Goal: Information Seeking & Learning: Learn about a topic

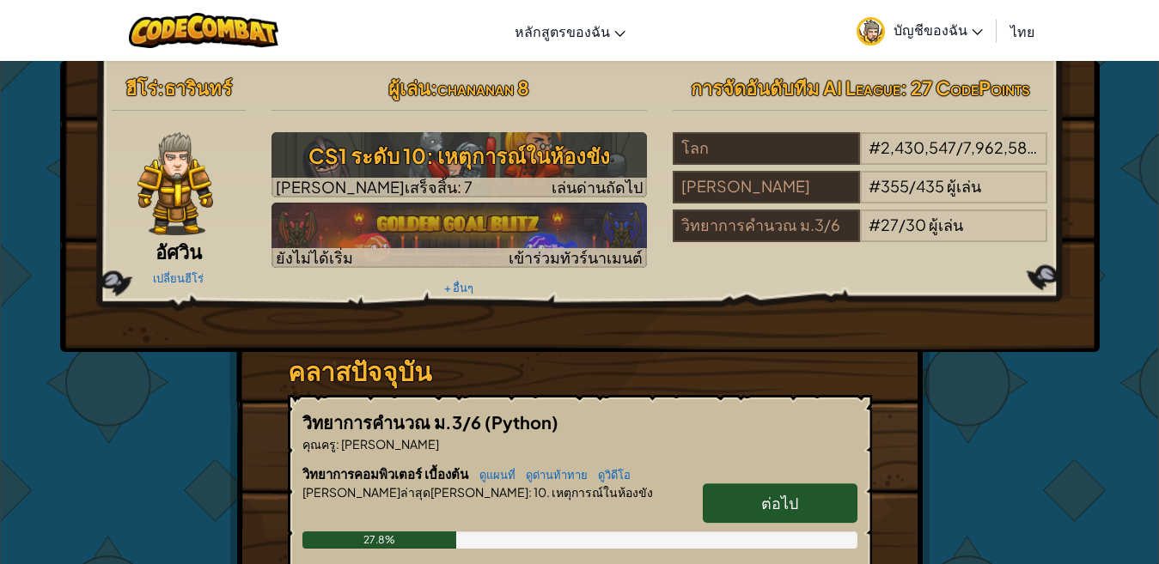
drag, startPoint x: 753, startPoint y: 496, endPoint x: 743, endPoint y: 496, distance: 10.3
click at [750, 496] on link "ต่อไป" at bounding box center [780, 504] width 155 height 40
select select "th"
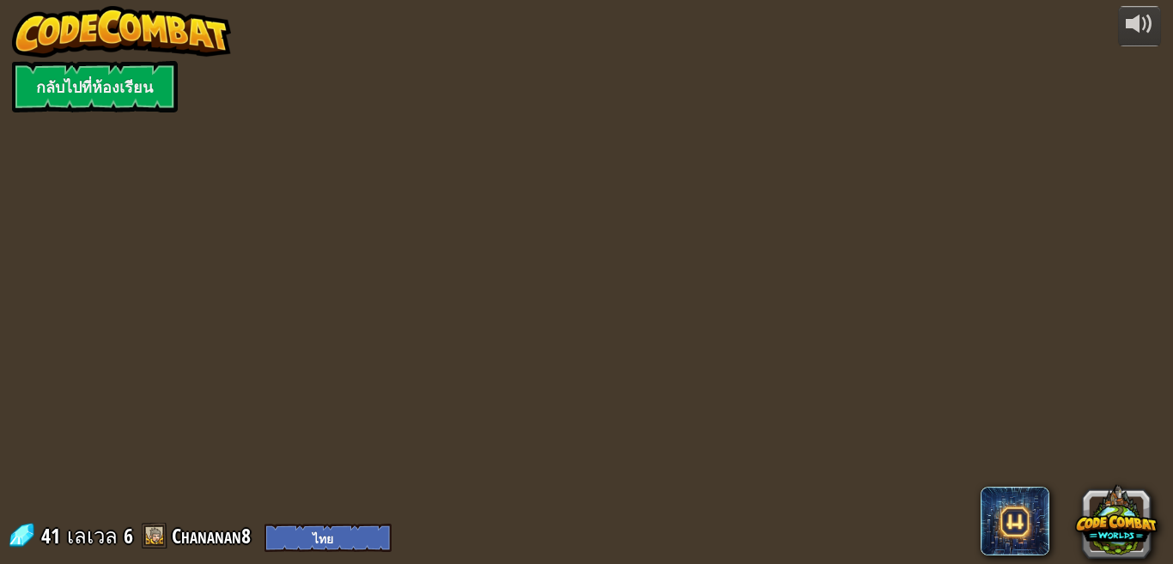
select select "th"
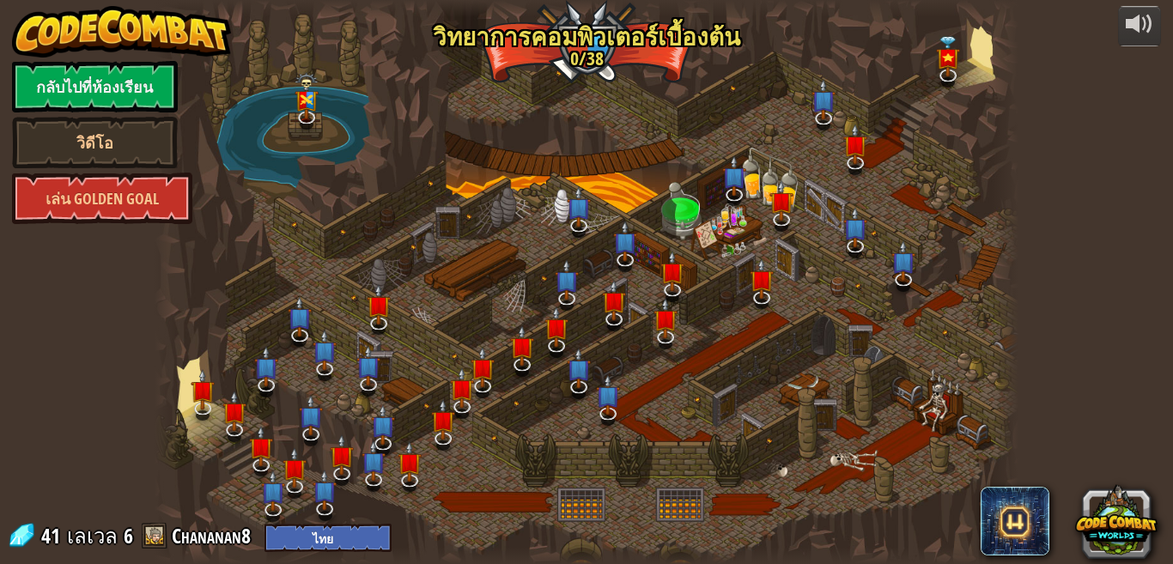
select select "th"
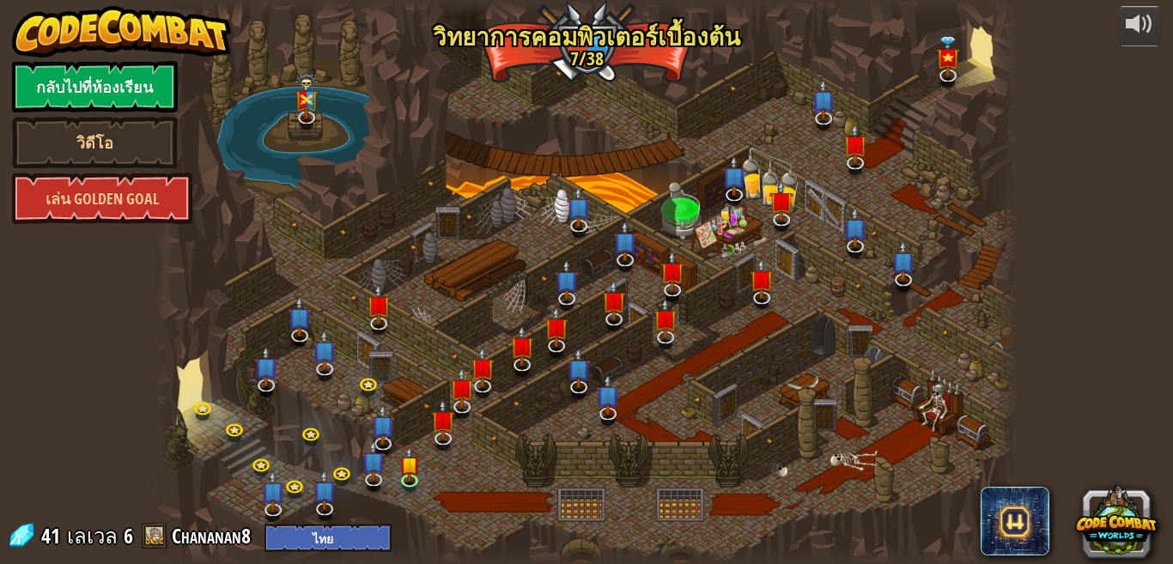
select select "th"
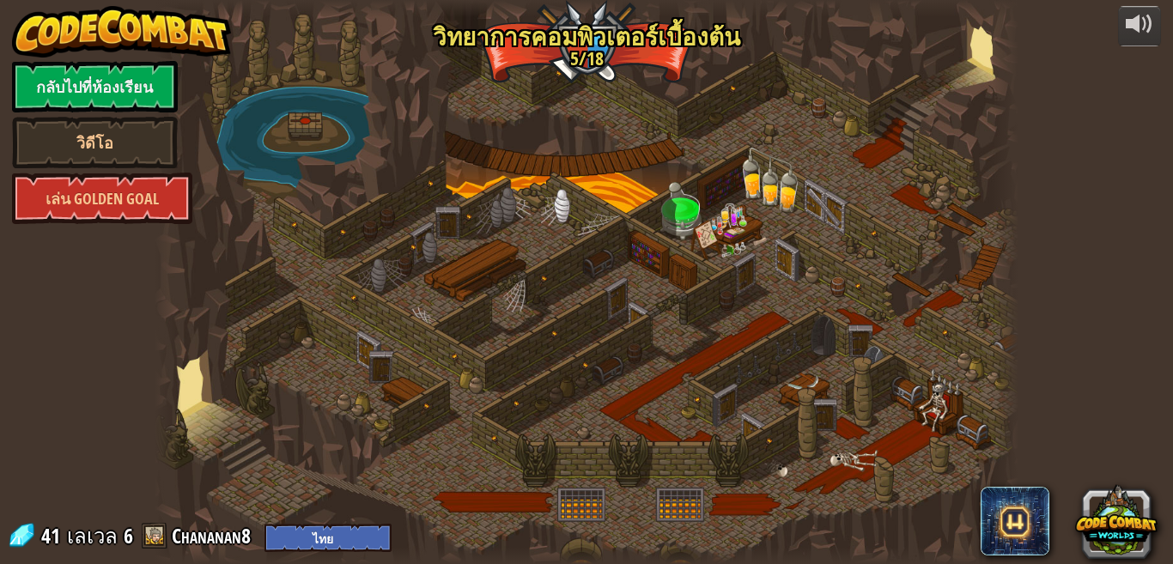
select select "th"
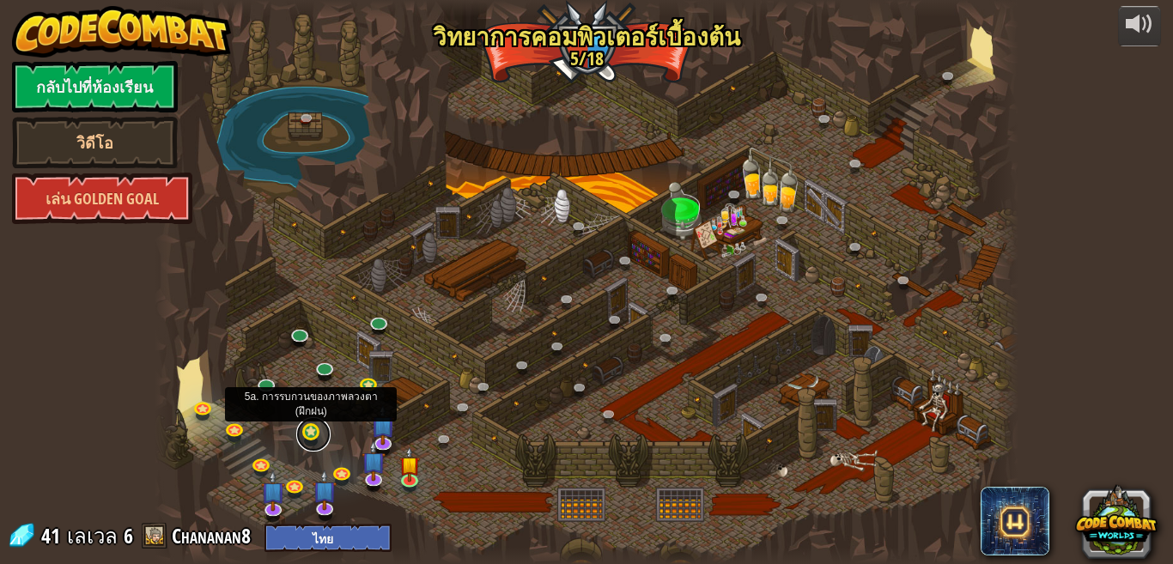
click at [314, 441] on link at bounding box center [313, 434] width 34 height 34
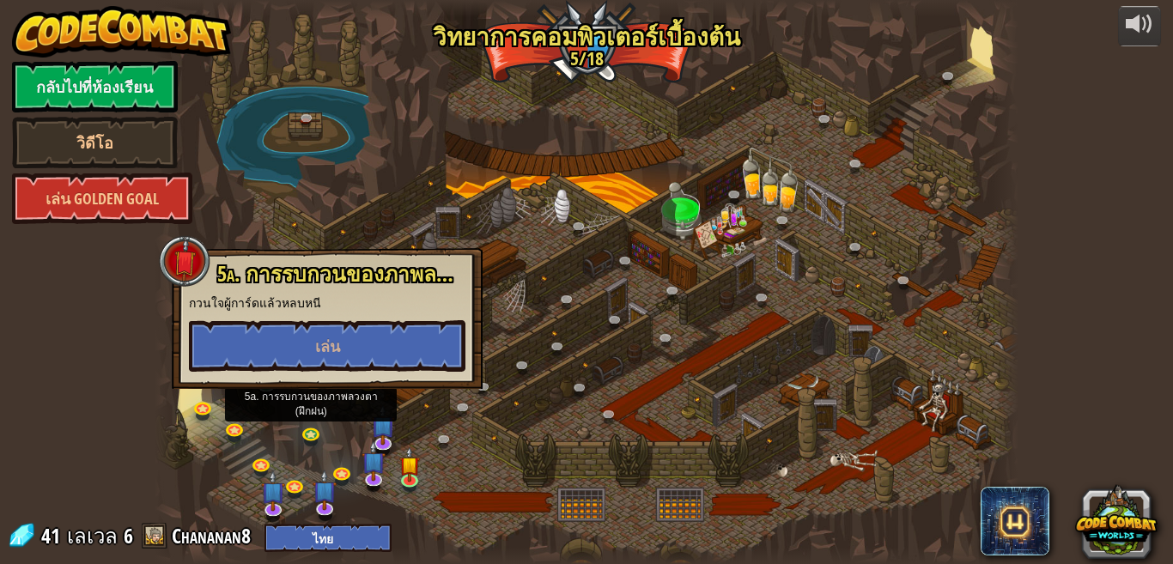
click at [478, 426] on div at bounding box center [586, 282] width 863 height 564
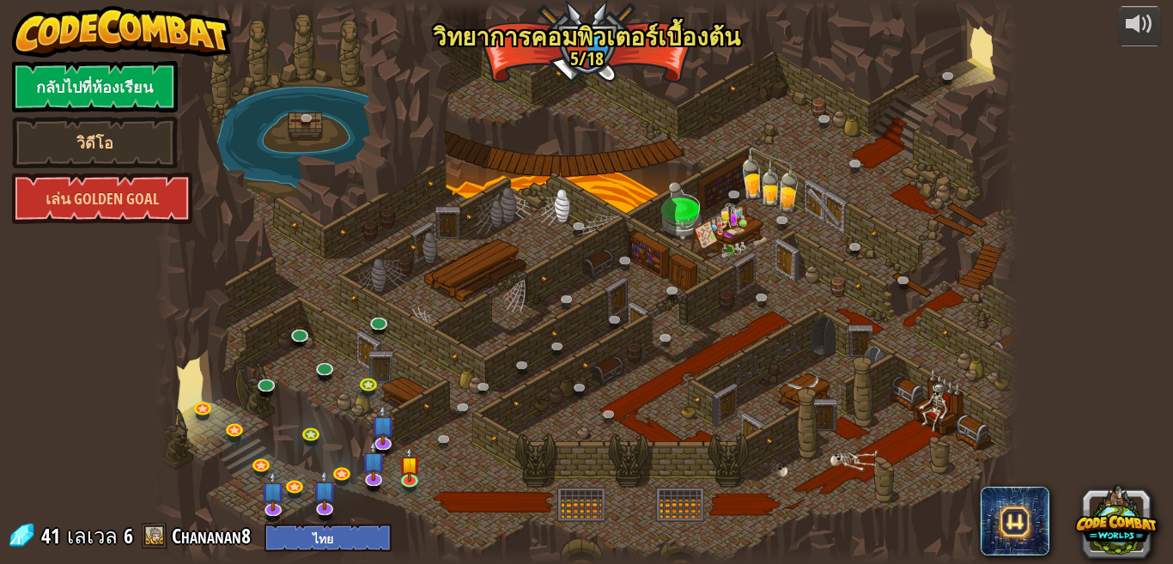
drag, startPoint x: 504, startPoint y: 440, endPoint x: 323, endPoint y: 295, distance: 231.7
click at [500, 437] on div at bounding box center [586, 282] width 863 height 564
click at [102, 193] on link "เล่น Golden Goal" at bounding box center [102, 199] width 180 height 52
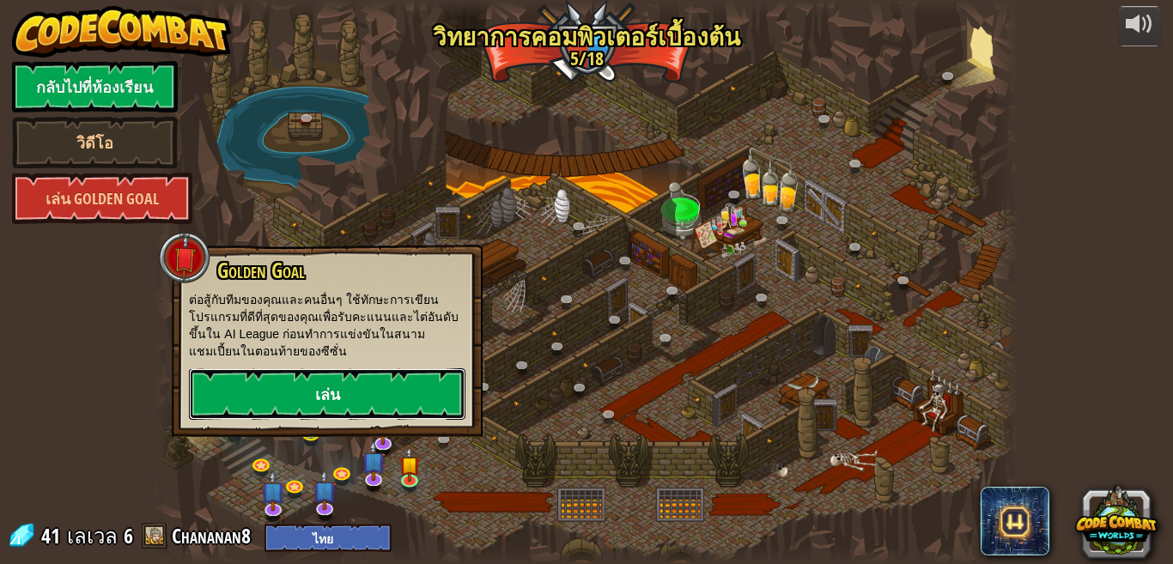
click at [302, 400] on link "เล่น" at bounding box center [327, 395] width 277 height 52
click at [283, 398] on link "เล่น" at bounding box center [327, 395] width 277 height 52
drag, startPoint x: 190, startPoint y: 204, endPoint x: 202, endPoint y: 203, distance: 12.1
click at [197, 203] on div "powered by กลับไปที่ห้องเรียน วิดีโอ เล่น Golden Goal 25. Kithgard ประตู (ล็อค)…" at bounding box center [586, 282] width 1173 height 564
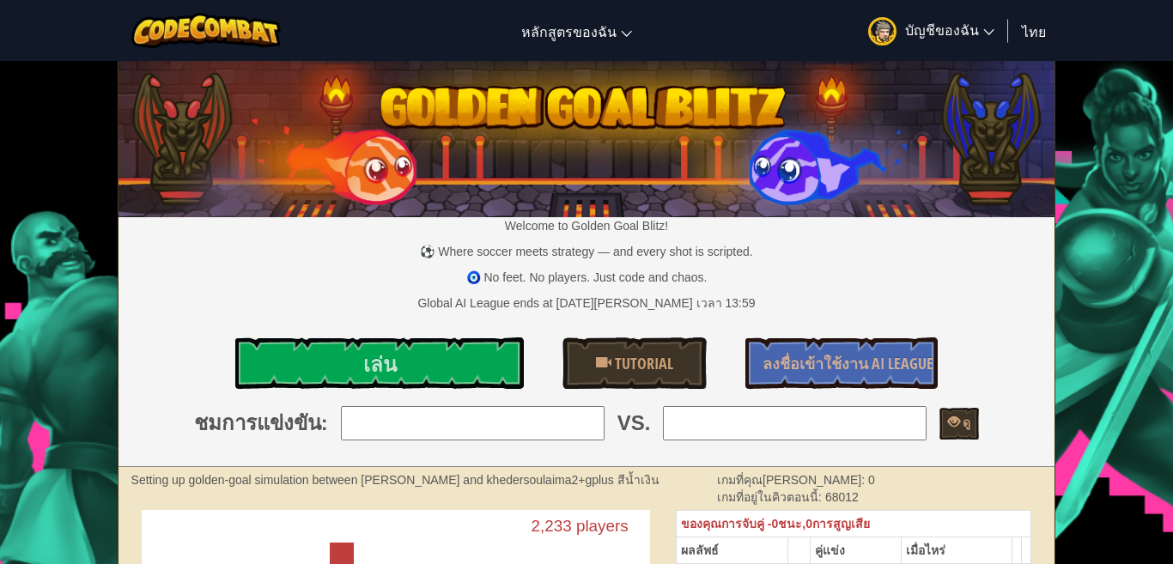
select select "th"
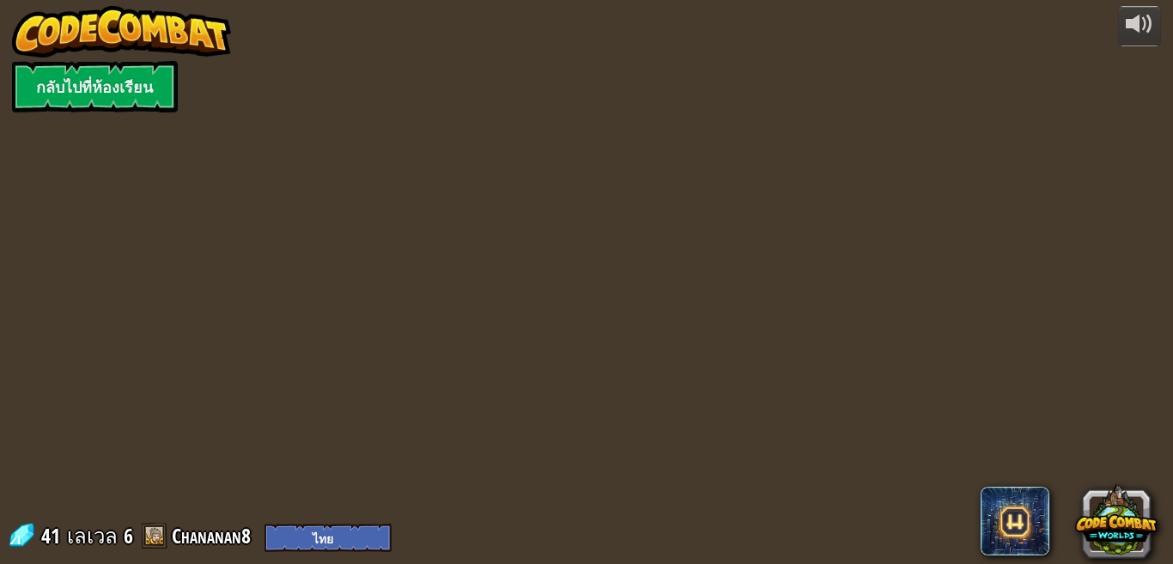
select select "th"
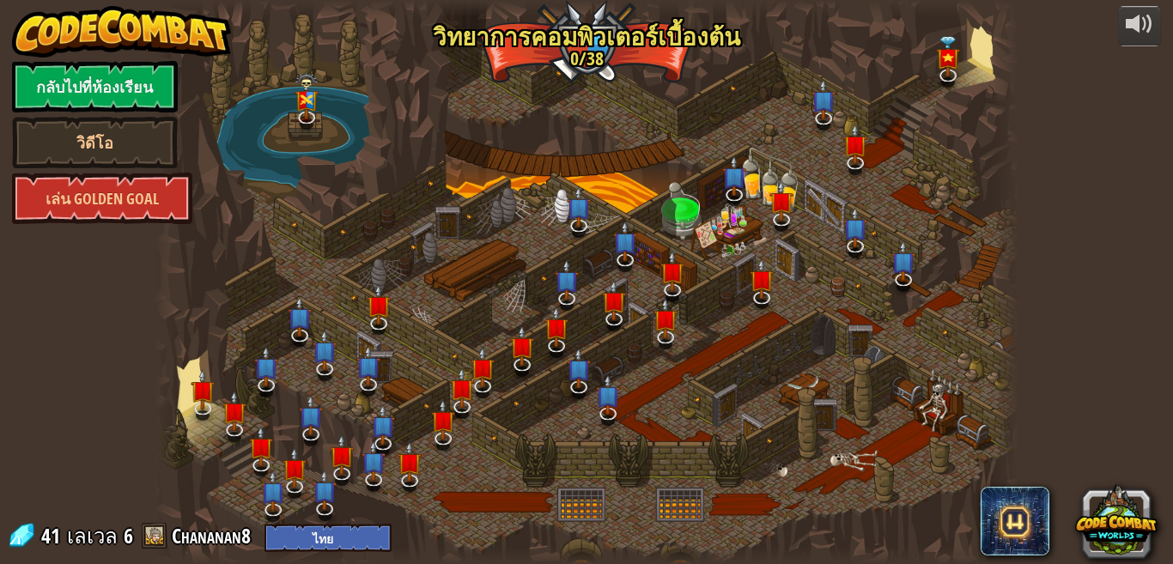
select select "th"
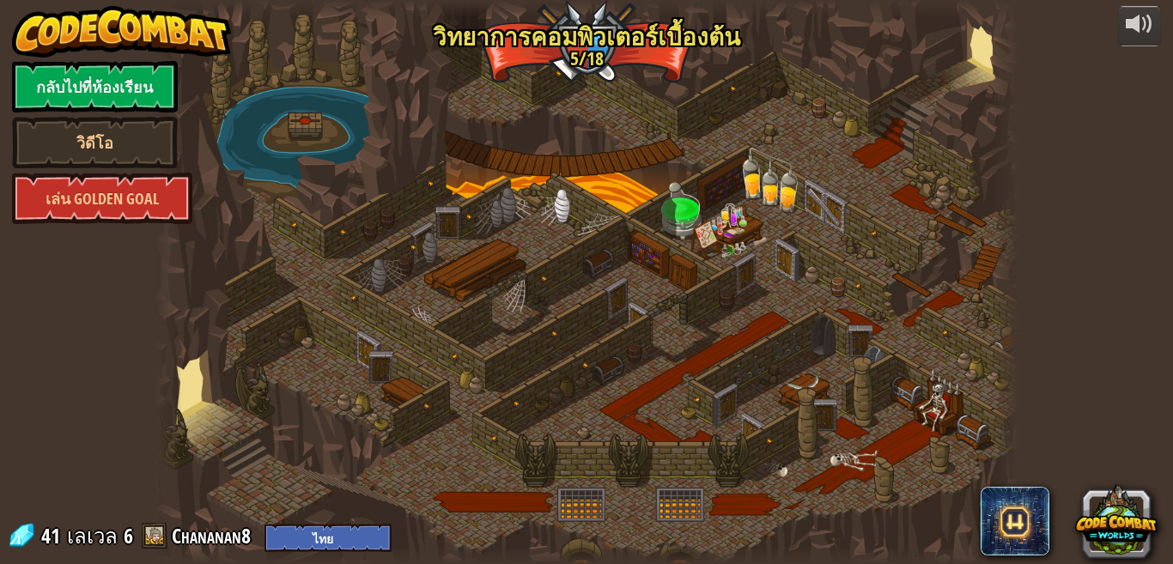
select select "th"
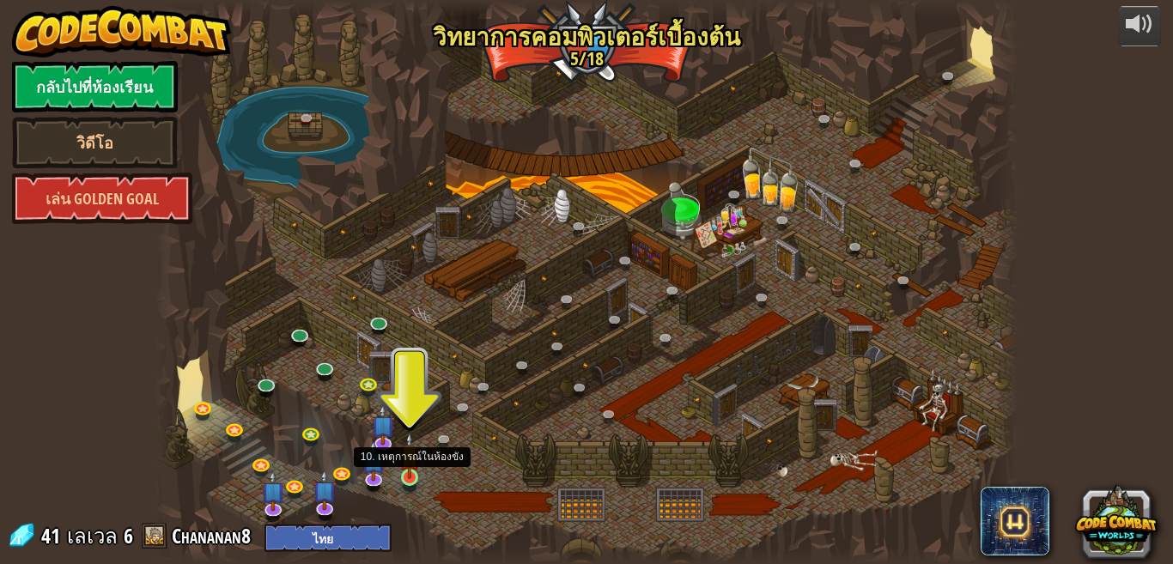
click at [404, 473] on img at bounding box center [409, 455] width 21 height 47
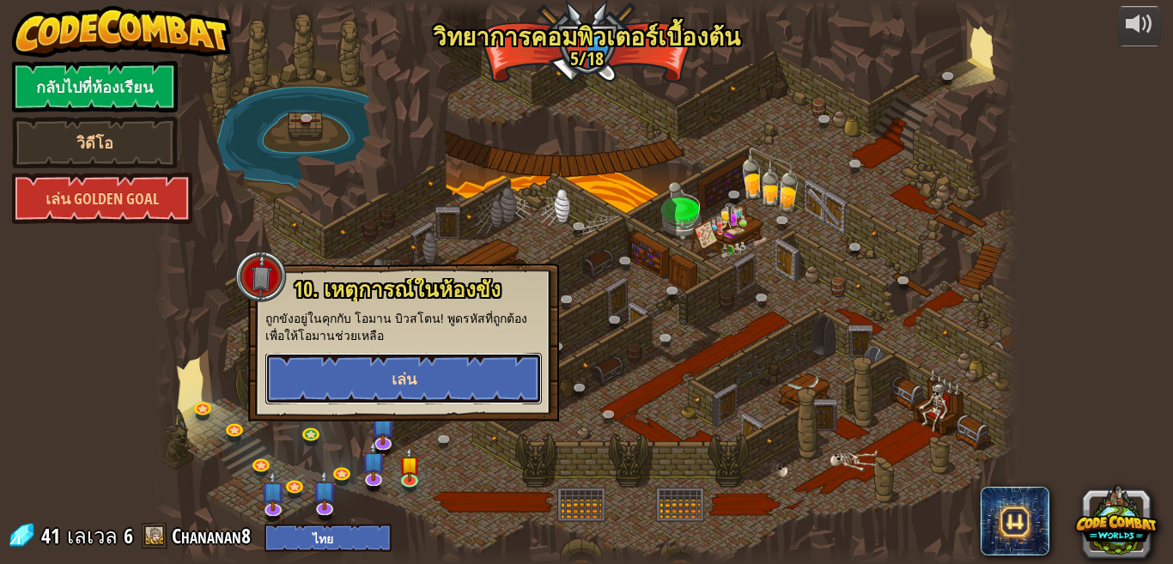
click at [436, 367] on button "เล่น" at bounding box center [403, 379] width 277 height 52
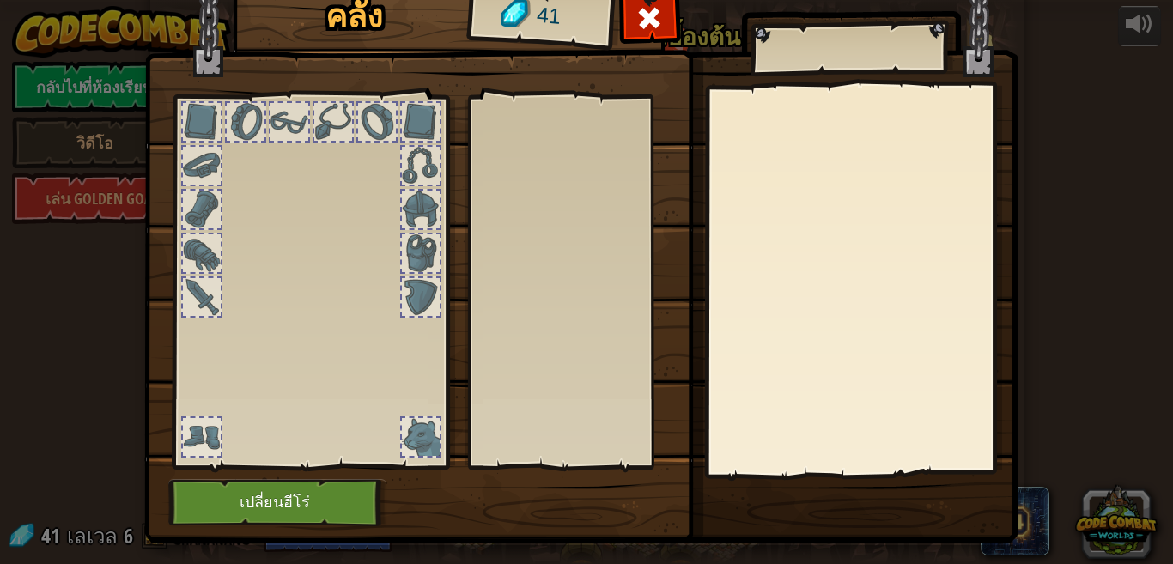
click at [297, 326] on div at bounding box center [309, 277] width 283 height 387
click at [644, 10] on span at bounding box center [649, 17] width 27 height 27
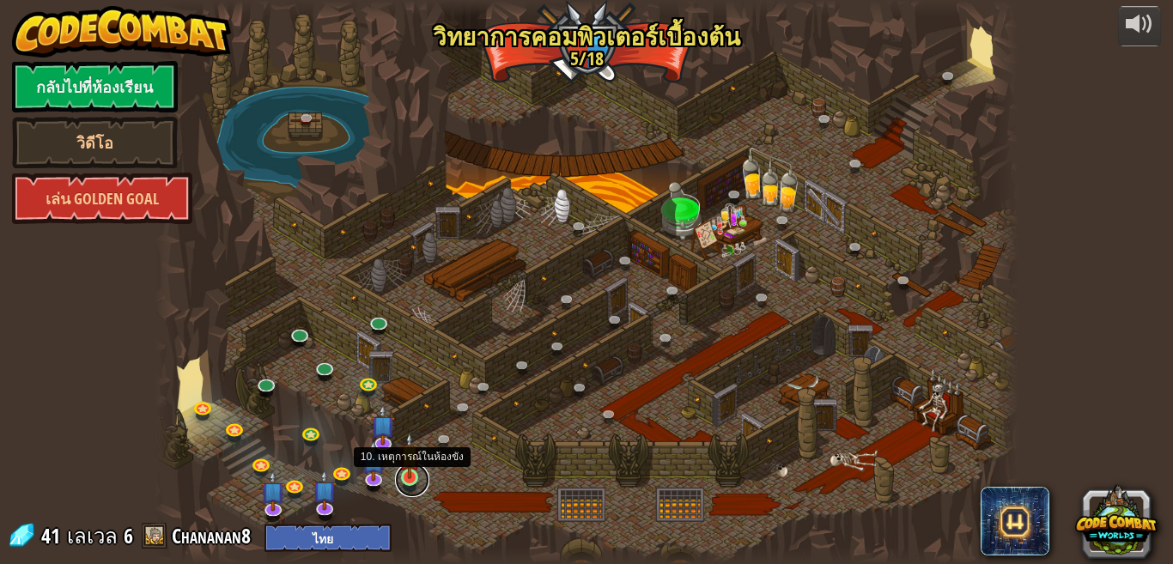
click at [423, 473] on link at bounding box center [412, 480] width 34 height 34
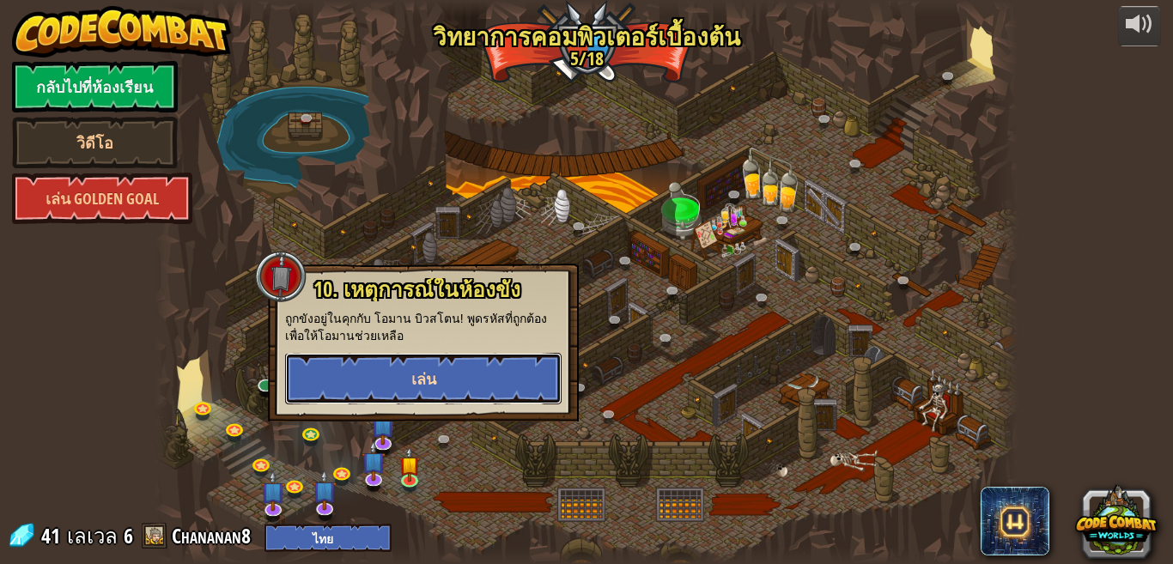
click at [490, 361] on button "เล่น" at bounding box center [423, 379] width 277 height 52
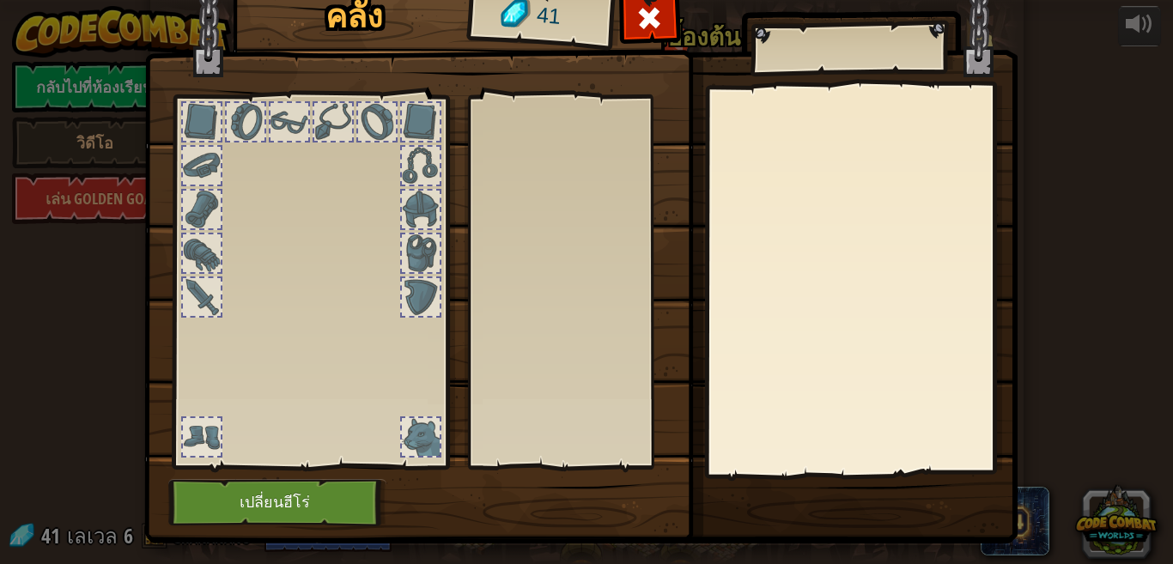
click at [807, 485] on div "คลัง 41 ใช้งาน ถอดออก สมัครสมาชิก(Subscribe)เพื่อปลดล็อค! (ถูกห้ามในระดับนี้) เ…" at bounding box center [587, 262] width 874 height 567
drag, startPoint x: 625, startPoint y: 497, endPoint x: 472, endPoint y: 473, distance: 155.6
click at [596, 490] on div "คลัง 41 ใช้งาน ถอดออก สมัครสมาชิก(Subscribe)เพื่อปลดล็อค! (ถูกห้ามในระดับนี้) เ…" at bounding box center [587, 262] width 874 height 567
click at [443, 470] on div at bounding box center [309, 277] width 283 height 387
drag, startPoint x: 443, startPoint y: 470, endPoint x: 667, endPoint y: 352, distance: 252.5
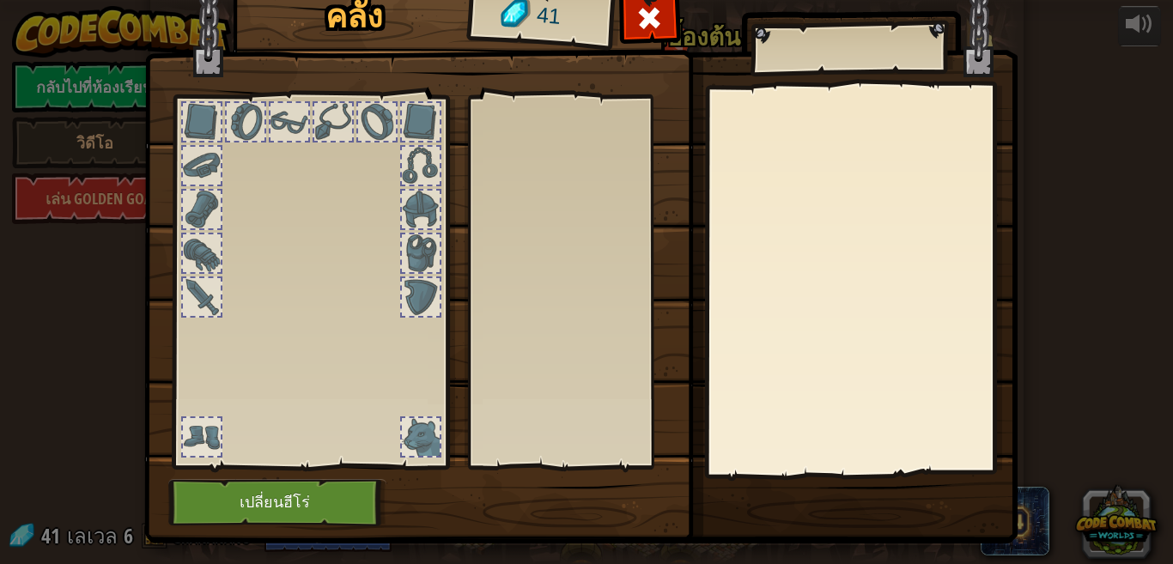
click at [446, 468] on div "คลัง 41 ใช้งาน ถอดออก สมัครสมาชิก(Subscribe)เพื่อปลดล็อค! (ถูกห้ามในระดับนี้) เ…" at bounding box center [587, 262] width 874 height 567
drag, startPoint x: 745, startPoint y: 266, endPoint x: 751, endPoint y: 245, distance: 22.3
click at [747, 258] on div "คลัง 41 ใช้งาน ถอดออก สมัครสมาชิก(Subscribe)เพื่อปลดล็อค! (ถูกห้ามในระดับนี้) เ…" at bounding box center [587, 262] width 874 height 567
click at [752, 192] on div "คลัง 41 ใช้งาน ถอดออก สมัครสมาชิก(Subscribe)เพื่อปลดล็อค! (ถูกห้ามในระดับนี้) เ…" at bounding box center [587, 262] width 874 height 567
drag, startPoint x: 666, startPoint y: 216, endPoint x: 647, endPoint y: 196, distance: 27.3
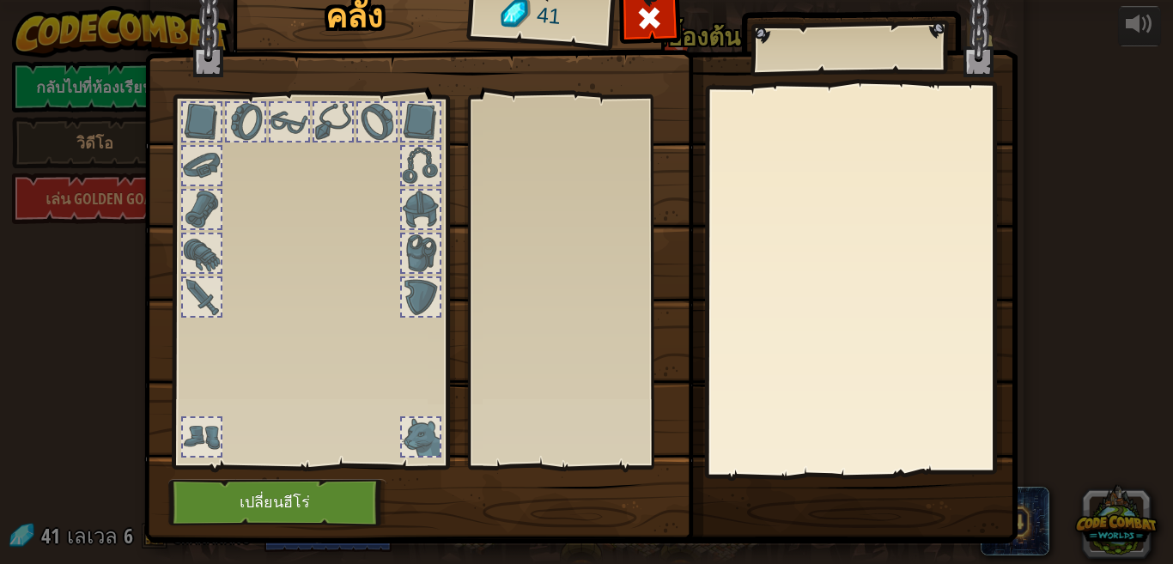
click at [661, 198] on div at bounding box center [585, 282] width 217 height 358
drag, startPoint x: 564, startPoint y: 169, endPoint x: 508, endPoint y: 159, distance: 56.8
click at [508, 159] on div at bounding box center [585, 282] width 217 height 358
drag, startPoint x: 292, startPoint y: 207, endPoint x: 318, endPoint y: 344, distance: 139.8
click at [318, 330] on div at bounding box center [309, 277] width 283 height 387
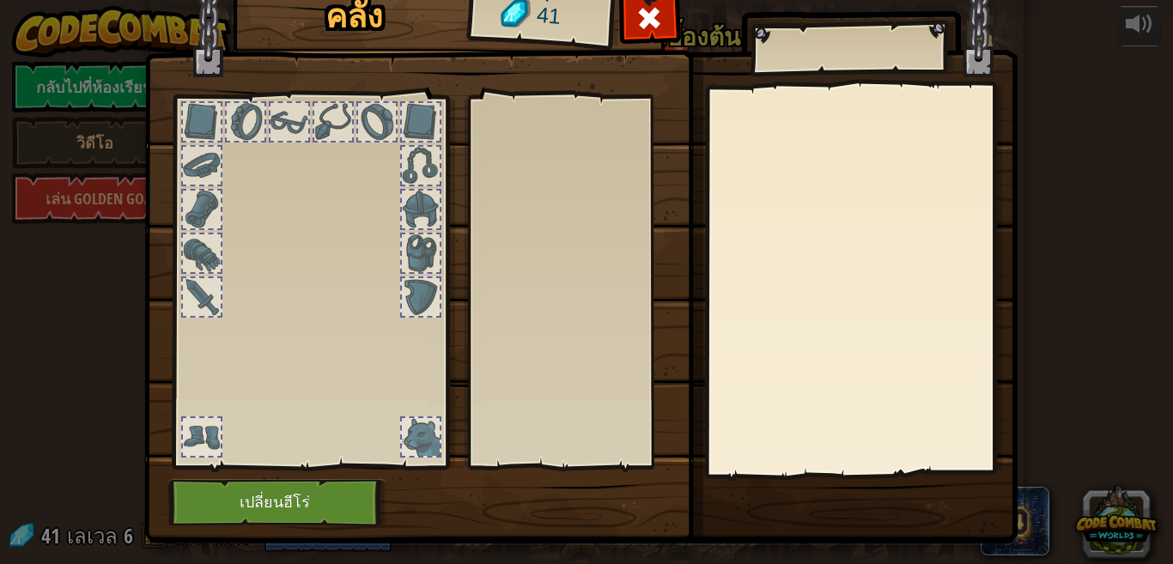
drag, startPoint x: 318, startPoint y: 344, endPoint x: 296, endPoint y: 442, distance: 100.3
click at [296, 442] on div at bounding box center [309, 277] width 283 height 387
click at [289, 499] on button "เปลี่ยนฮีโร่" at bounding box center [277, 502] width 218 height 47
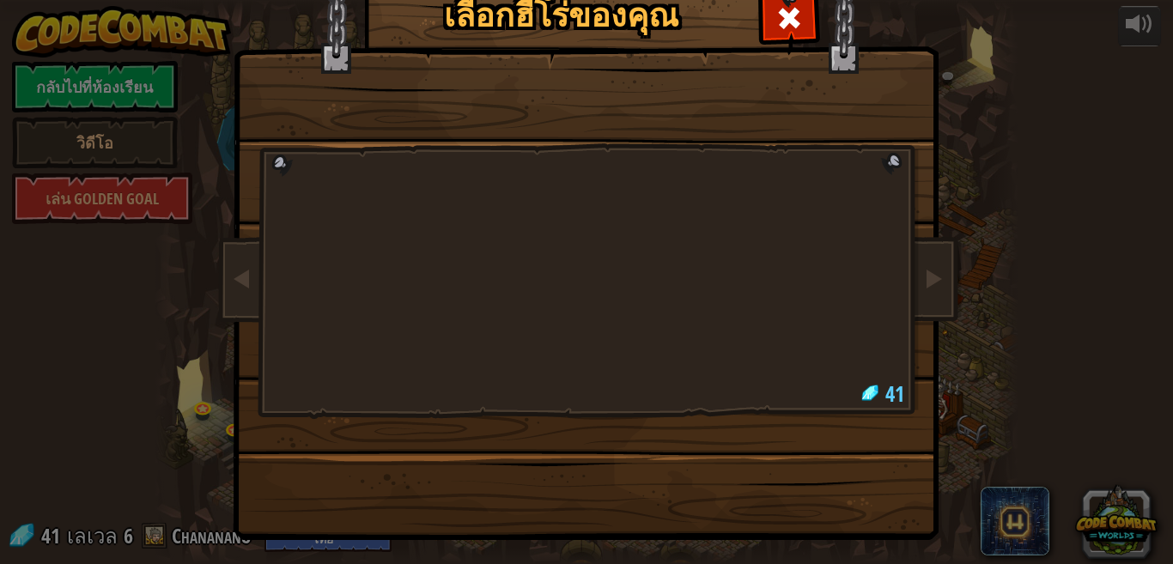
click at [783, 351] on div at bounding box center [587, 221] width 644 height 375
click at [776, 13] on span at bounding box center [789, 17] width 27 height 27
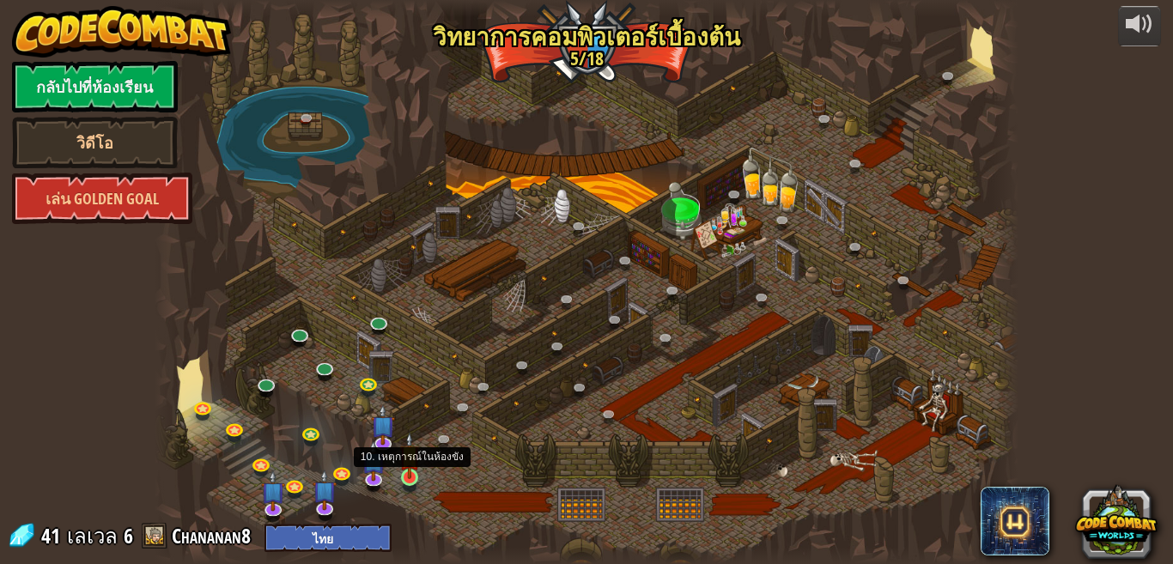
click at [404, 468] on img at bounding box center [409, 455] width 21 height 47
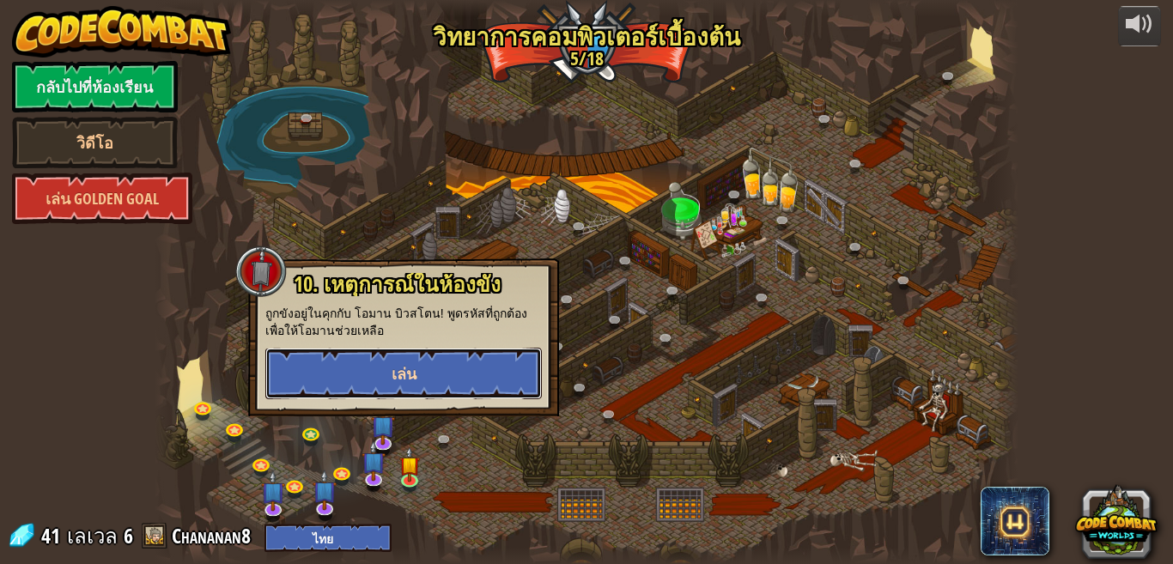
click at [494, 394] on button "เล่น" at bounding box center [403, 374] width 277 height 52
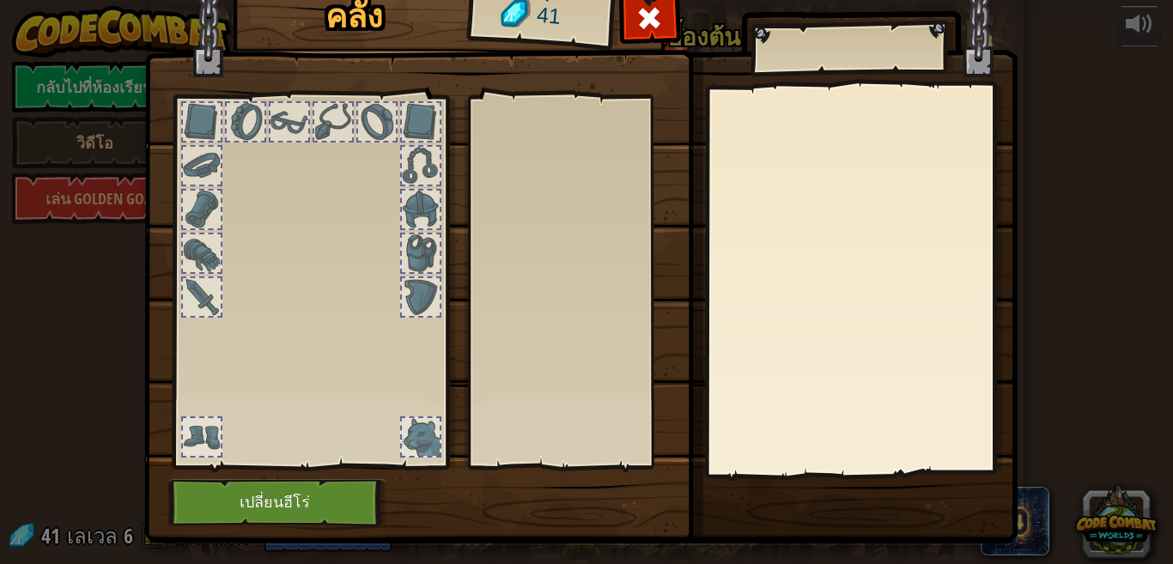
drag, startPoint x: 692, startPoint y: 187, endPoint x: 388, endPoint y: 235, distance: 307.7
click at [683, 192] on div "คลัง 41 ใช้งาน ถอดออก สมัครสมาชิก(Subscribe)เพื่อปลดล็อค! (ถูกห้ามในระดับนี้) เ…" at bounding box center [587, 262] width 874 height 567
click at [299, 235] on div at bounding box center [309, 277] width 283 height 387
drag, startPoint x: 326, startPoint y: 394, endPoint x: 336, endPoint y: 395, distance: 9.5
click at [336, 395] on div at bounding box center [309, 277] width 283 height 387
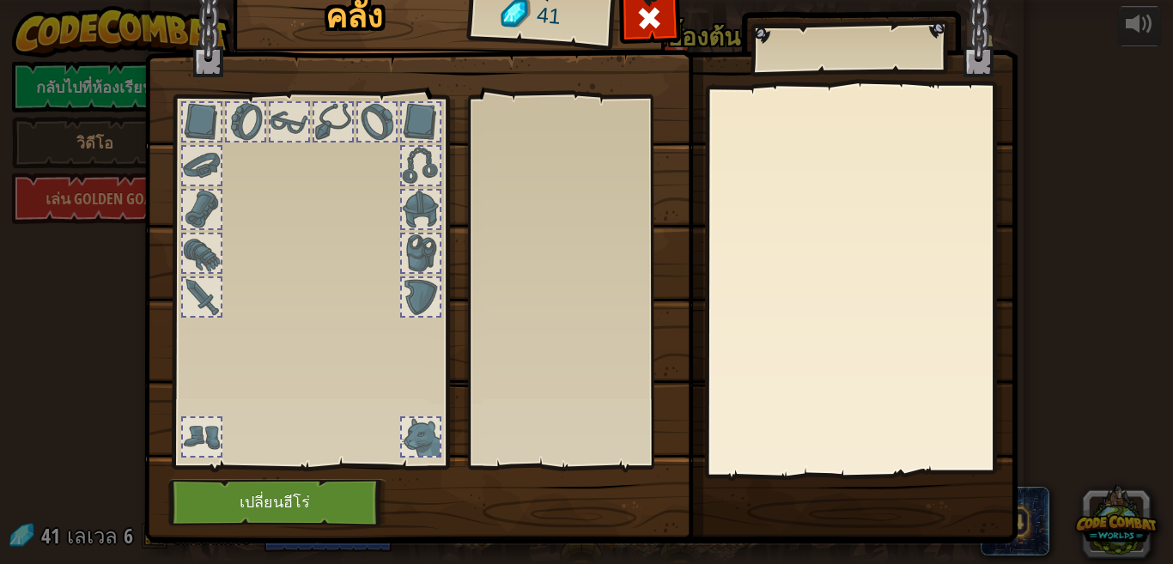
click at [443, 393] on div at bounding box center [309, 277] width 283 height 387
drag, startPoint x: 324, startPoint y: 506, endPoint x: 290, endPoint y: 497, distance: 34.6
click at [290, 497] on button "เปลี่ยนฮีโร่" at bounding box center [277, 502] width 218 height 47
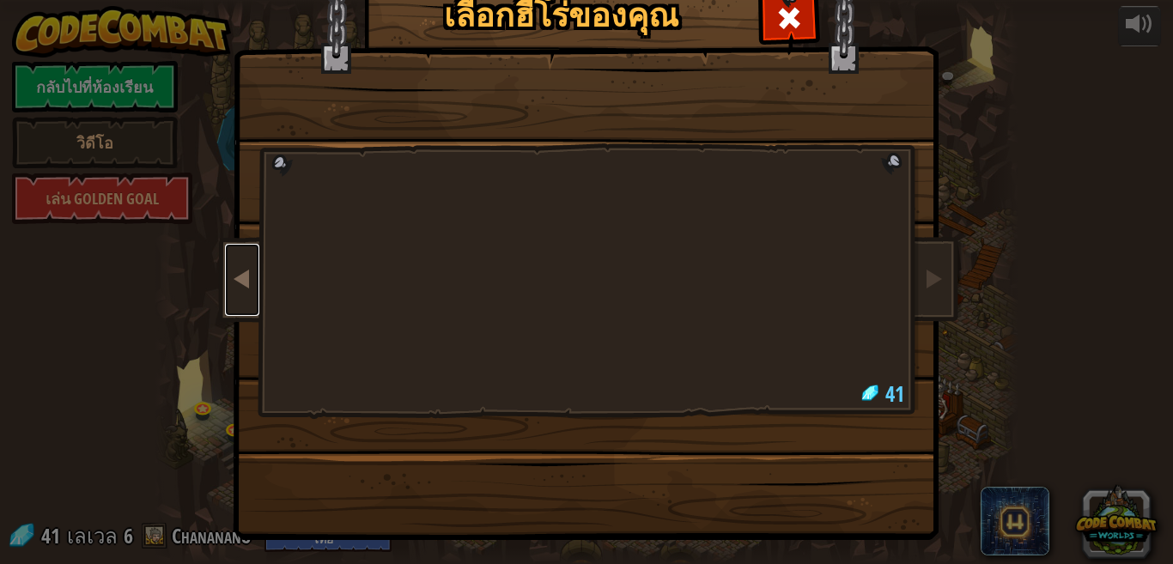
click at [225, 271] on link at bounding box center [242, 280] width 34 height 72
click at [780, 28] on span at bounding box center [789, 17] width 27 height 27
